Goal: Task Accomplishment & Management: Manage account settings

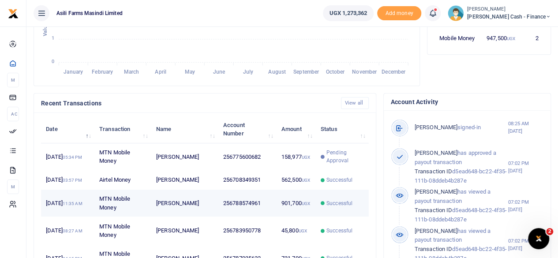
scroll to position [7, 7]
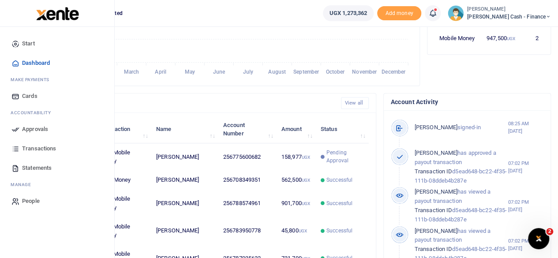
click at [34, 129] on span "Approvals" at bounding box center [35, 129] width 26 height 9
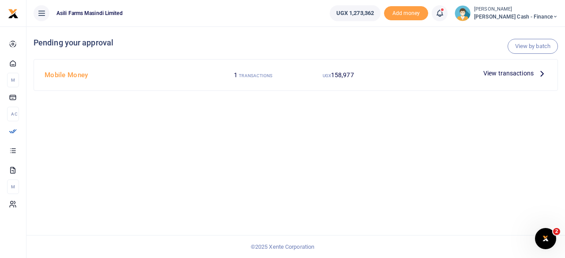
click at [538, 72] on icon at bounding box center [542, 73] width 10 height 10
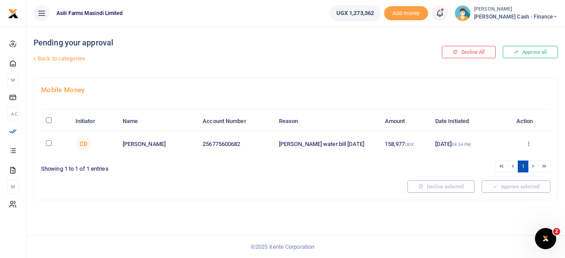
click at [49, 120] on input "\a \a : activate to sort column descending" at bounding box center [49, 120] width 6 height 6
checkbox input "true"
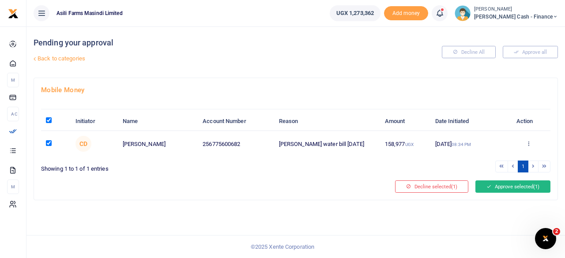
click at [516, 188] on button "Approve selected (1)" at bounding box center [512, 187] width 75 height 12
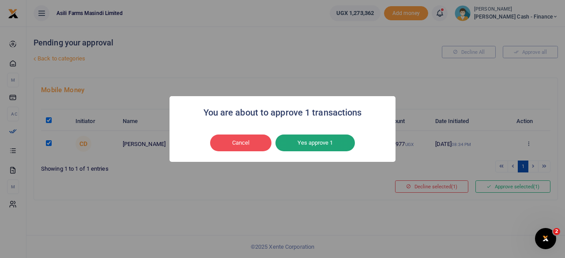
click at [323, 143] on button "Yes approve 1" at bounding box center [314, 143] width 79 height 17
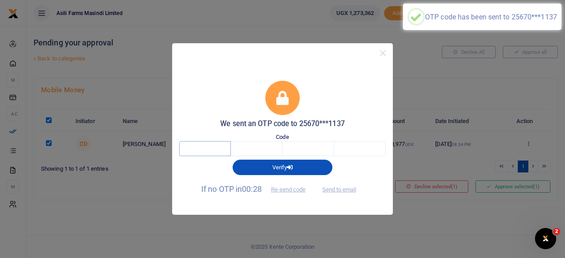
click at [221, 151] on input "text" at bounding box center [205, 148] width 52 height 15
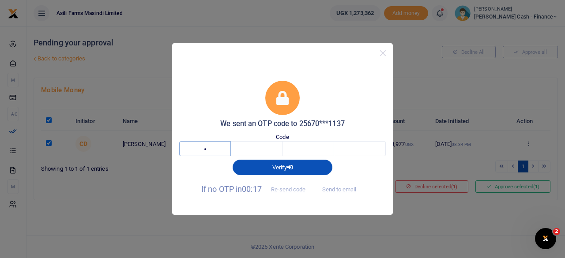
type input "3"
type input "2"
type input "4"
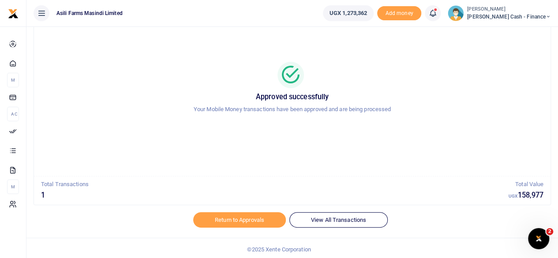
scroll to position [45, 0]
